Goal: Use online tool/utility

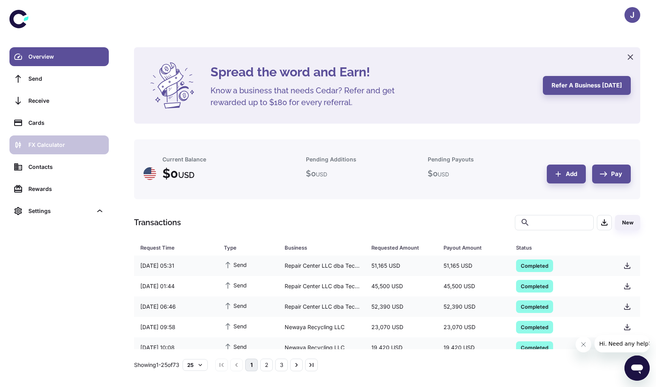
click at [59, 140] on link "FX Calculator" at bounding box center [58, 145] width 99 height 19
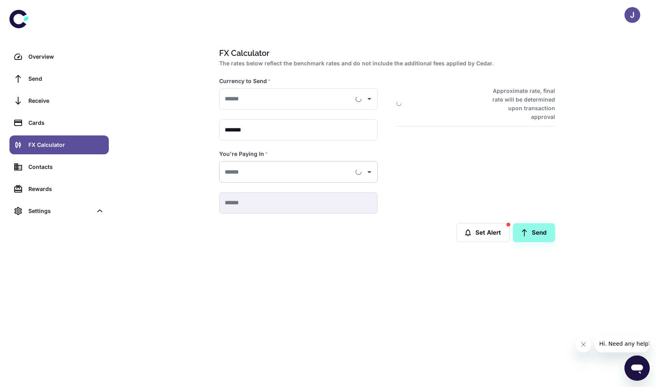
type input "**********"
